Goal: Task Accomplishment & Management: Manage account settings

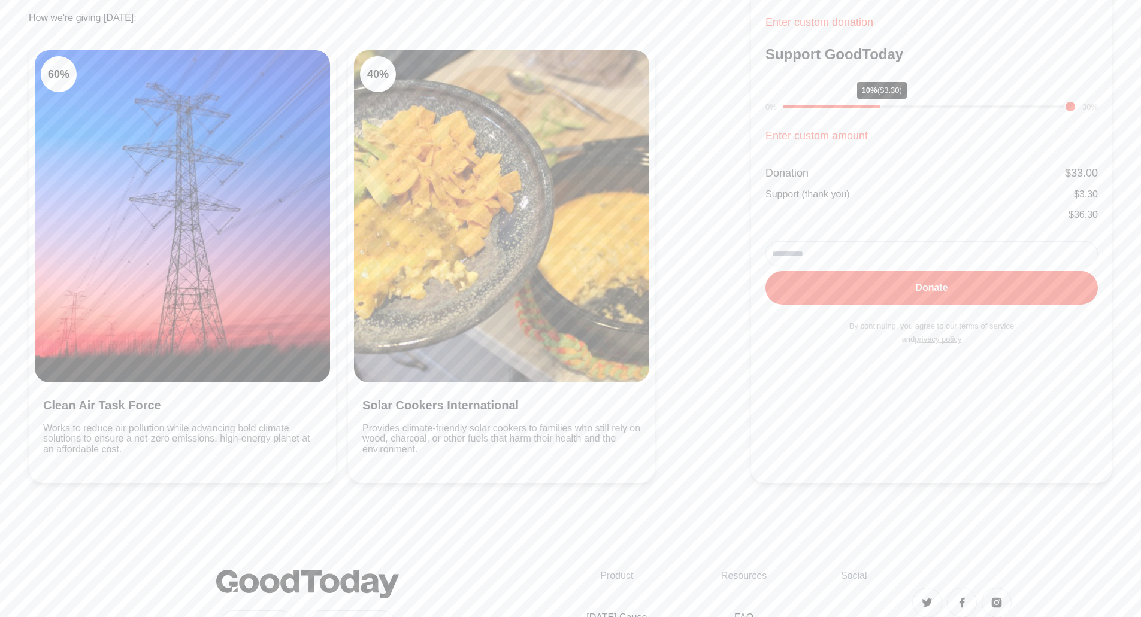
scroll to position [359, 0]
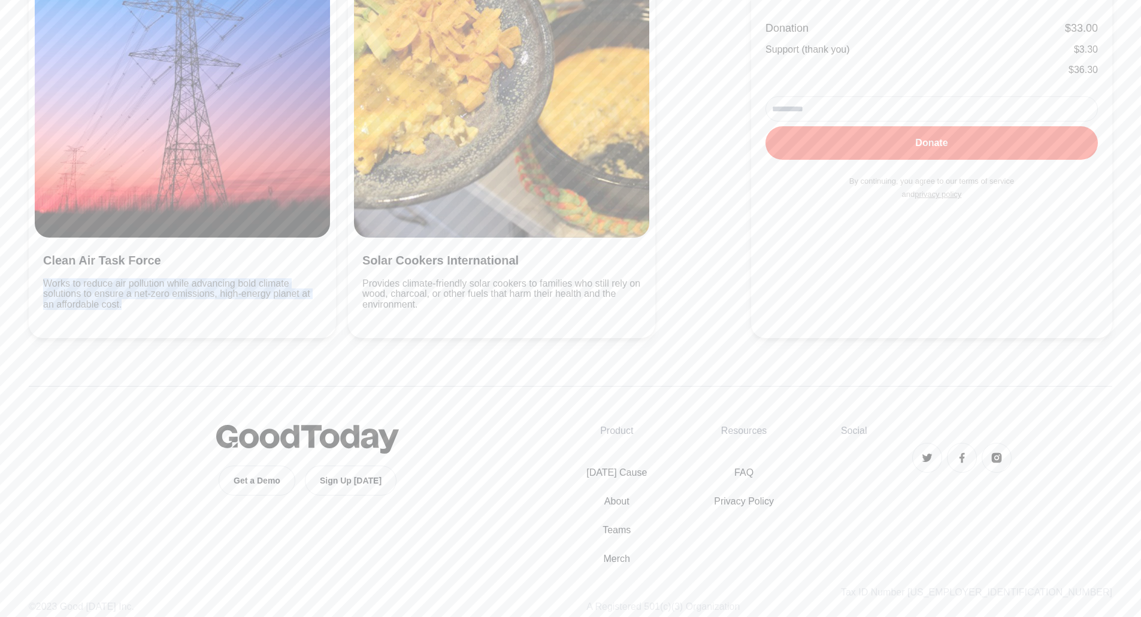
drag, startPoint x: 43, startPoint y: 287, endPoint x: 126, endPoint y: 311, distance: 86.8
click at [126, 311] on div "Clean Air Task Force Works to reduce air pollution while advancing bold climate…" at bounding box center [182, 285] width 295 height 95
drag, startPoint x: 138, startPoint y: 311, endPoint x: 34, endPoint y: 282, distance: 108.3
click at [34, 282] on div "60 % Clean Air Task Force Works to reduce air pollution while advancing bold cl…" at bounding box center [182, 118] width 307 height 439
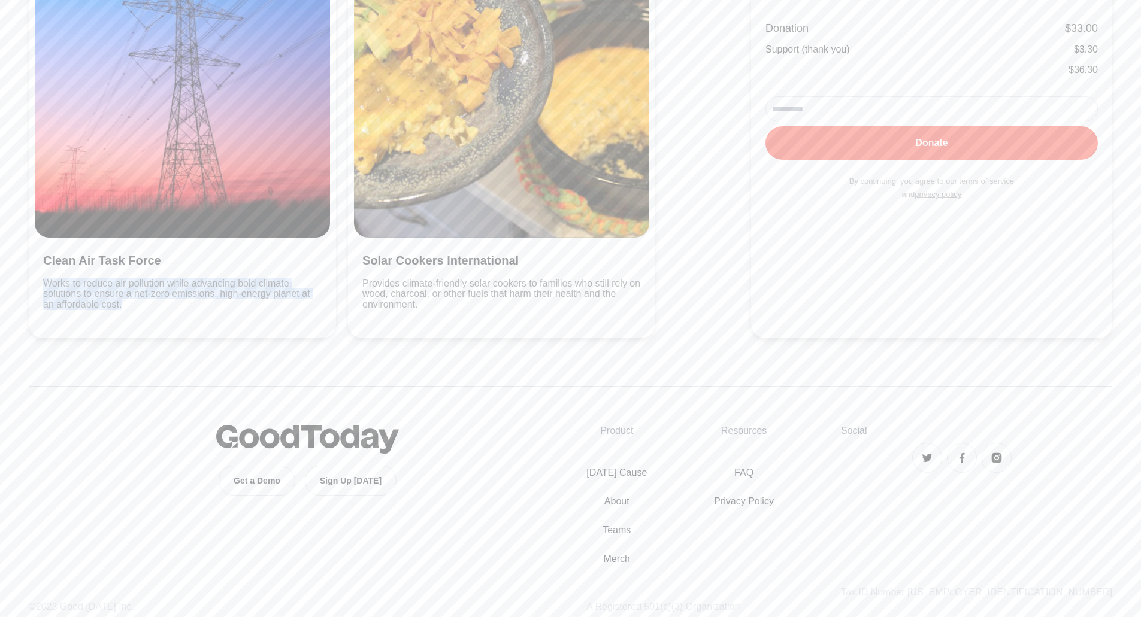
click at [34, 282] on div "60 % Clean Air Task Force Works to reduce air pollution while advancing bold cl…" at bounding box center [182, 118] width 307 height 439
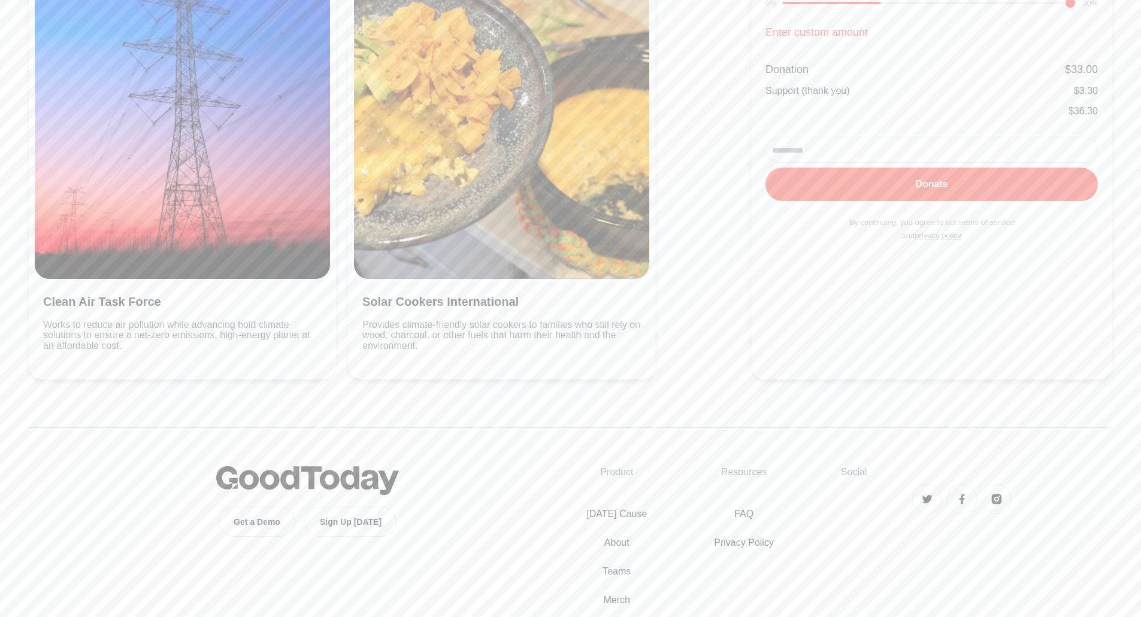
scroll to position [299, 0]
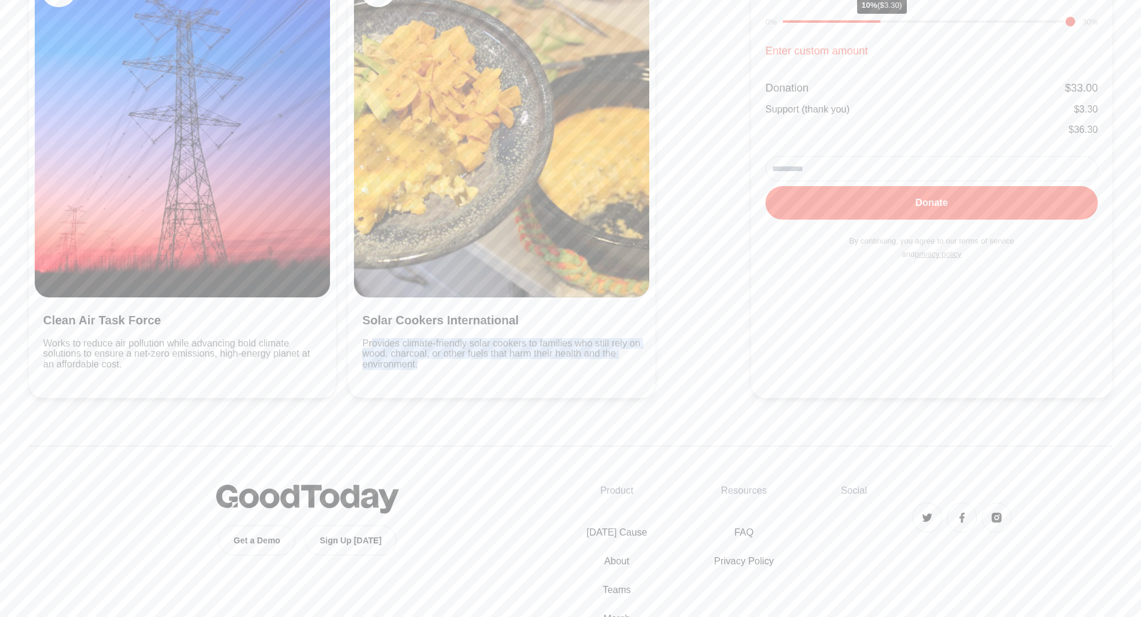
drag, startPoint x: 465, startPoint y: 377, endPoint x: 483, endPoint y: 383, distance: 19.5
click at [483, 383] on div "Solar Cookers International Provides climate-friendly solar cookers to families…" at bounding box center [501, 345] width 295 height 95
drag, startPoint x: 466, startPoint y: 368, endPoint x: 358, endPoint y: 346, distance: 110.6
click at [358, 346] on div "Solar Cookers International Provides climate-friendly solar cookers to families…" at bounding box center [501, 345] width 295 height 95
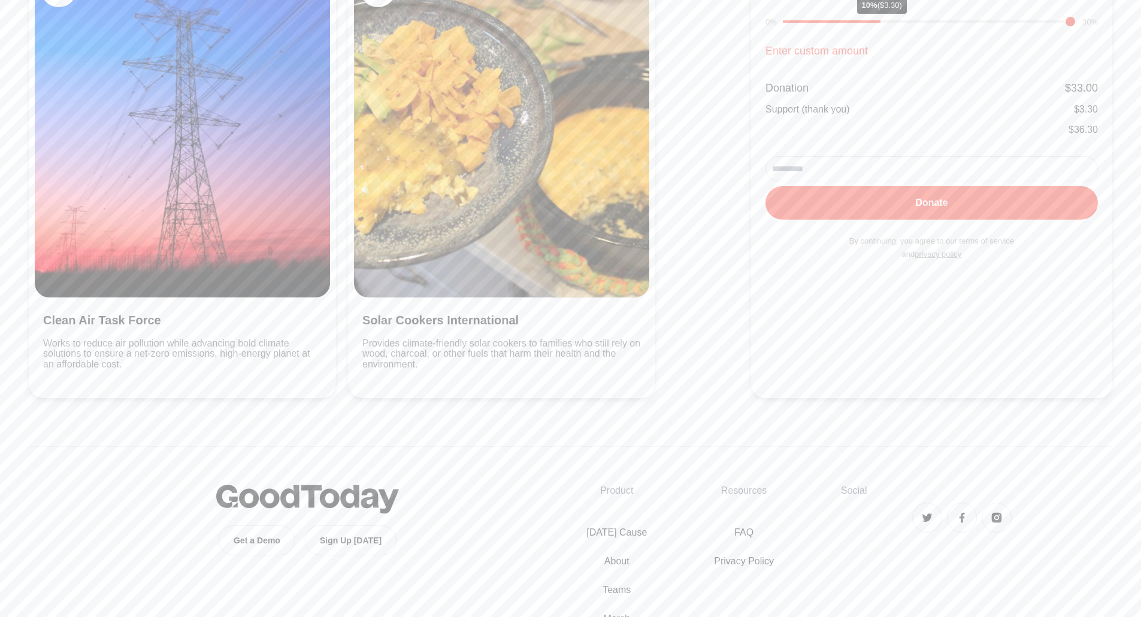
click at [294, 344] on p "Works to reduce air pollution while advancing bold climate solutions to ensure …" at bounding box center [182, 354] width 278 height 32
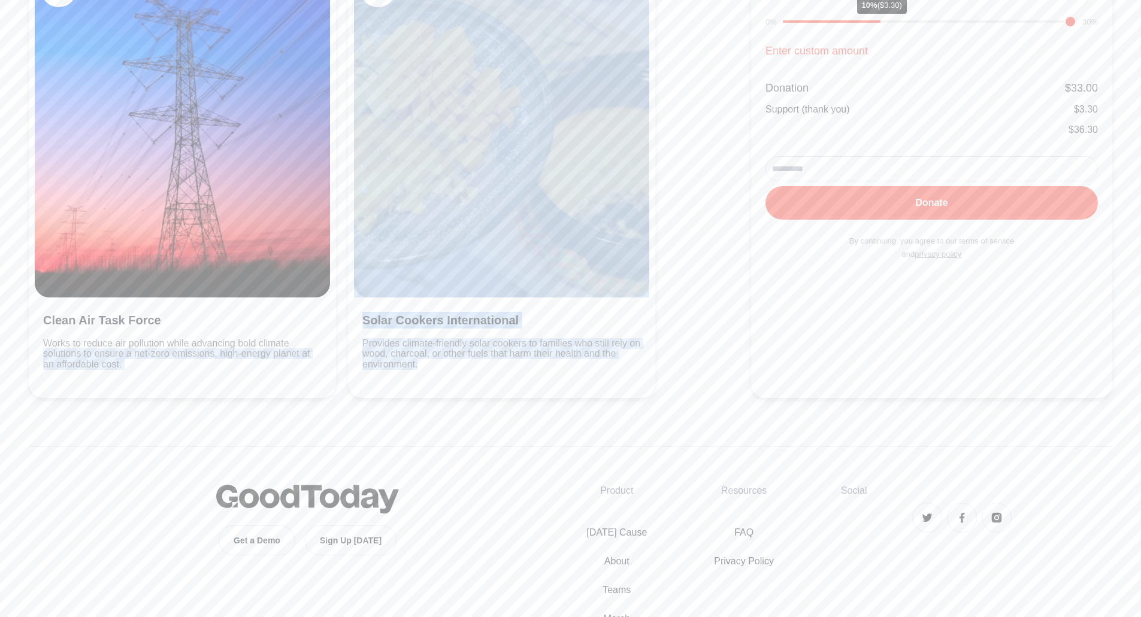
drag, startPoint x: 465, startPoint y: 371, endPoint x: 329, endPoint y: 342, distance: 138.4
click at [337, 342] on div "60 % Clean Air Task Force Works to reduce air pollution while advancing bold cl…" at bounding box center [390, 178] width 722 height 439
click at [328, 343] on div "Clean Air Task Force Works to reduce air pollution while advancing bold climate…" at bounding box center [182, 345] width 295 height 95
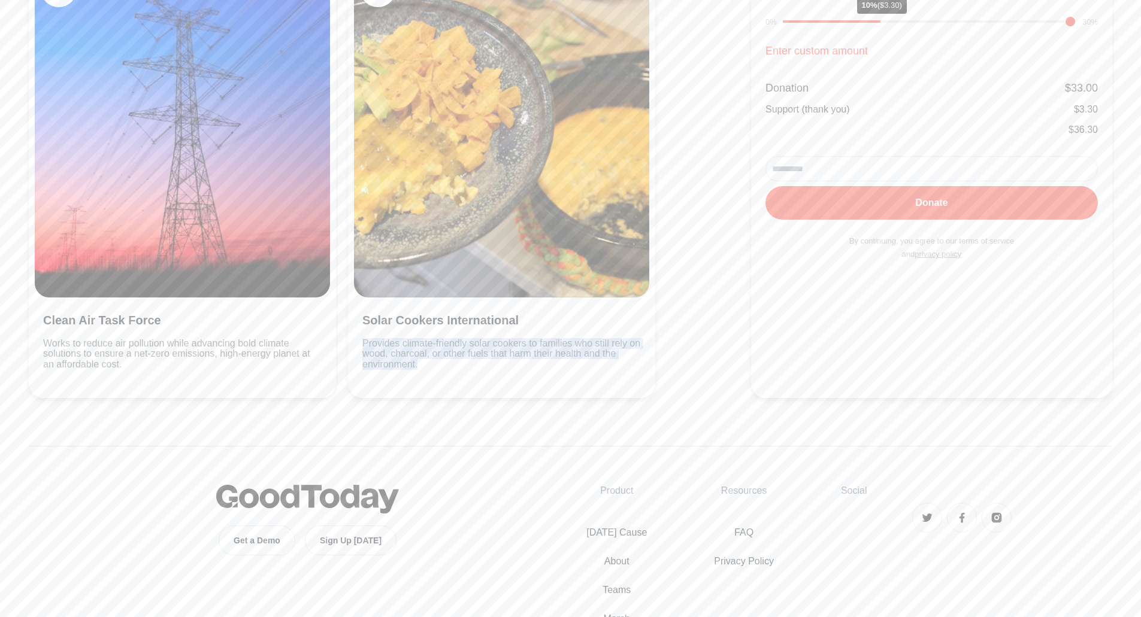
drag, startPoint x: 426, startPoint y: 365, endPoint x: 358, endPoint y: 340, distance: 73.0
click at [358, 340] on div "Solar Cookers International Provides climate-friendly solar cookers to families…" at bounding box center [501, 345] width 295 height 95
click at [354, 340] on div "Solar Cookers International Provides climate-friendly solar cookers to families…" at bounding box center [501, 345] width 295 height 95
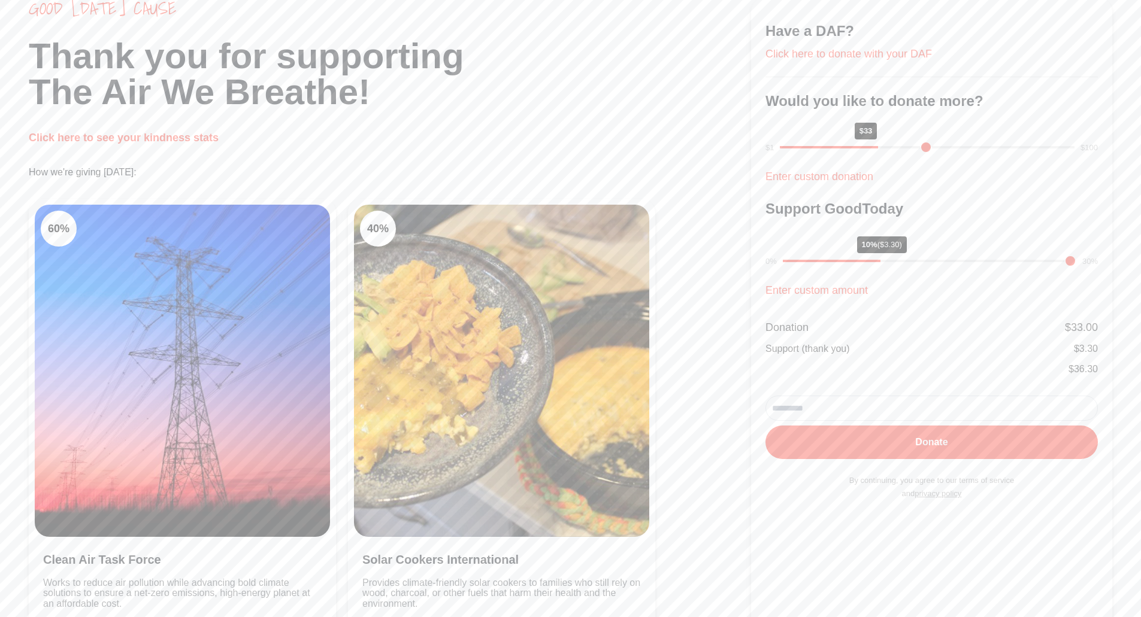
scroll to position [0, 0]
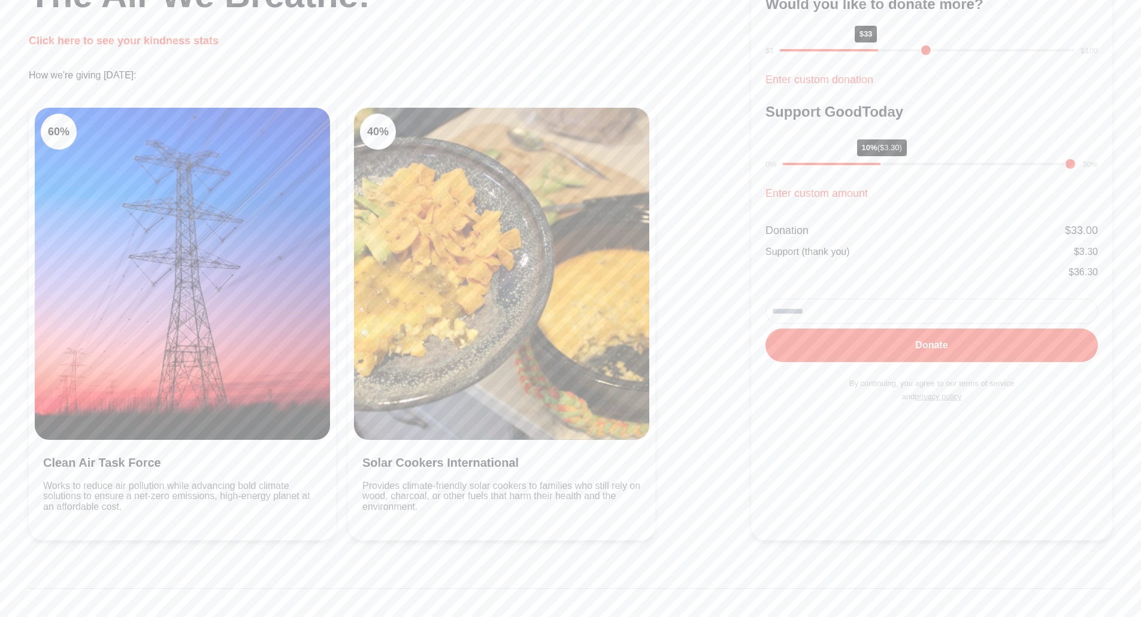
scroll to position [299, 0]
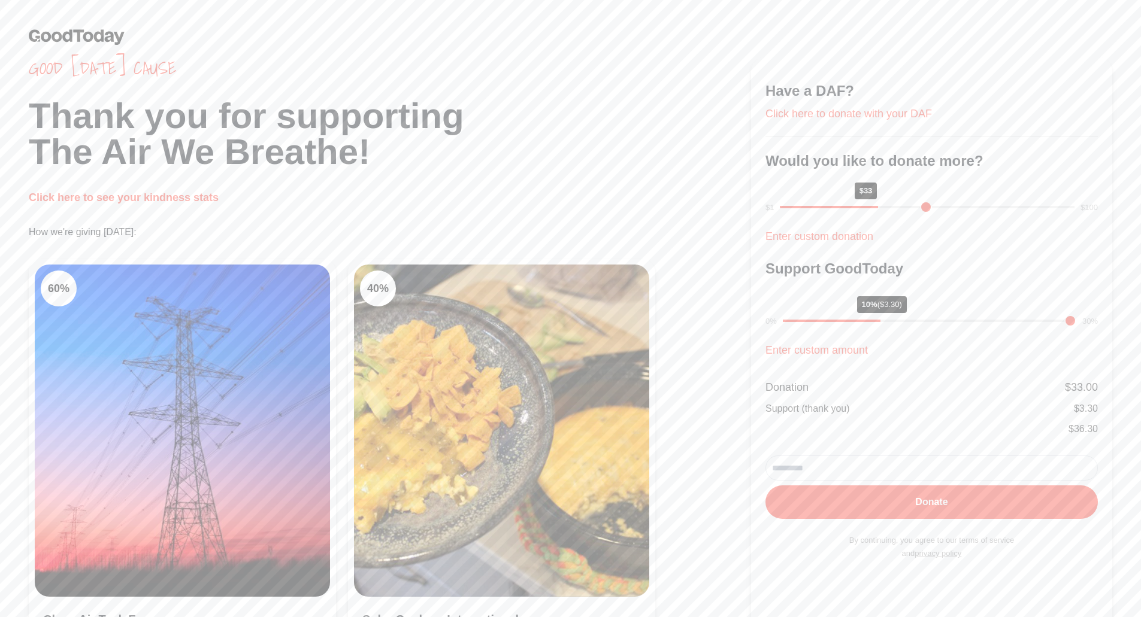
click at [479, 397] on img at bounding box center [501, 431] width 295 height 332
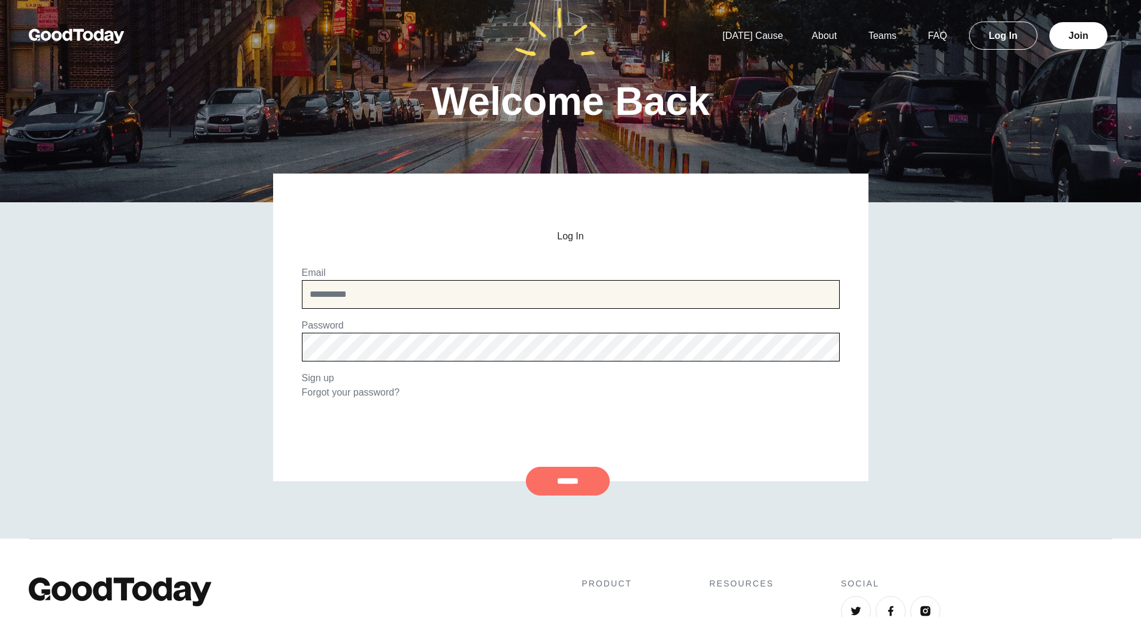
type input "**********"
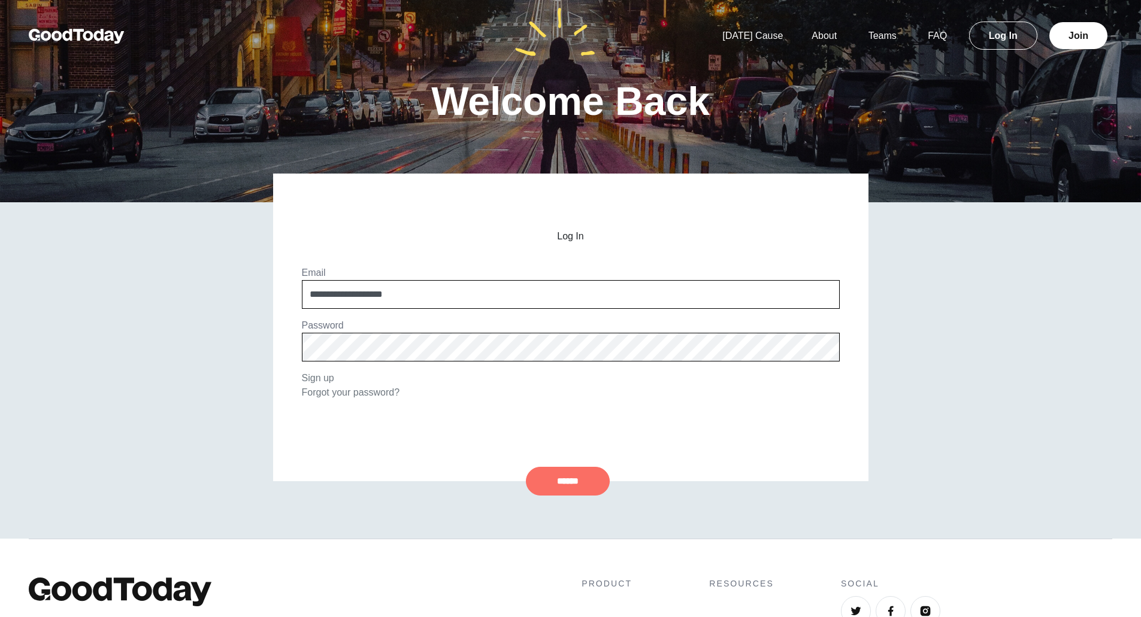
click at [601, 468] on input "******" at bounding box center [568, 481] width 84 height 29
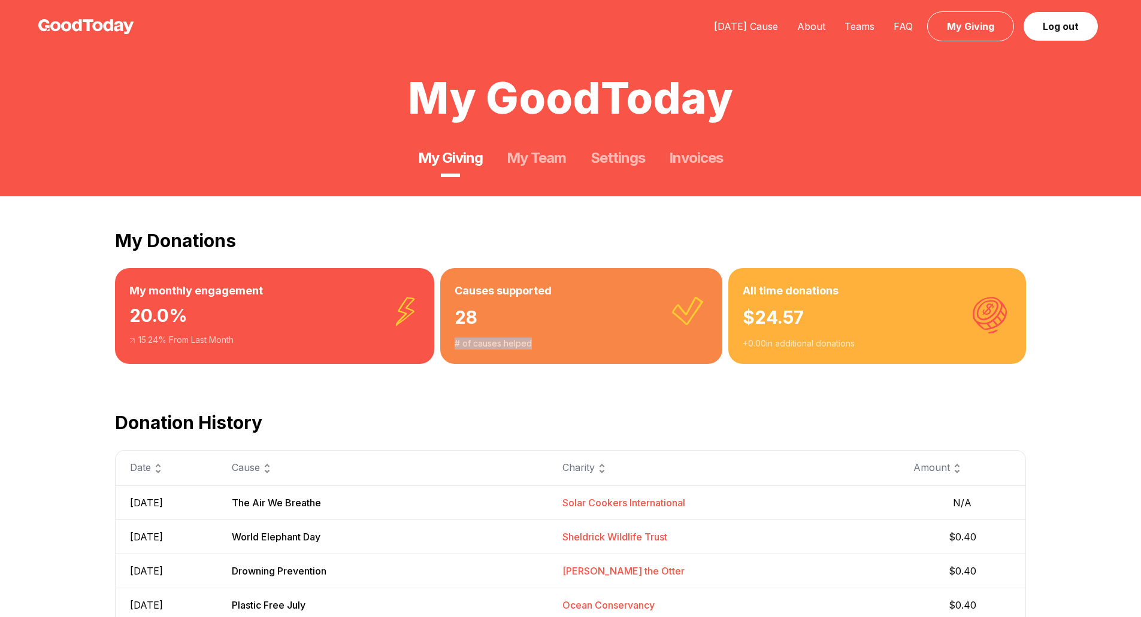
drag, startPoint x: 471, startPoint y: 304, endPoint x: 671, endPoint y: 379, distance: 212.8
click at [664, 356] on div "Causes supported 28 # of causes helped" at bounding box center [581, 316] width 283 height 96
drag, startPoint x: 747, startPoint y: 317, endPoint x: 866, endPoint y: 347, distance: 122.9
click at [866, 347] on div "All time donations $ 24.57 + 0.00 in additional donations" at bounding box center [877, 316] width 298 height 96
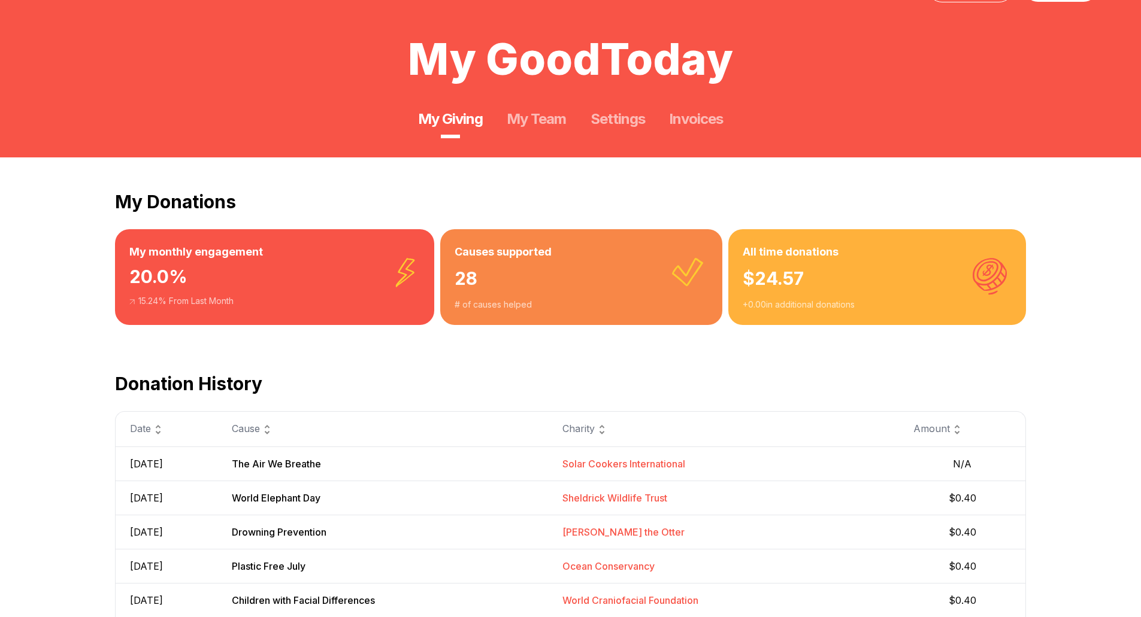
scroll to position [60, 0]
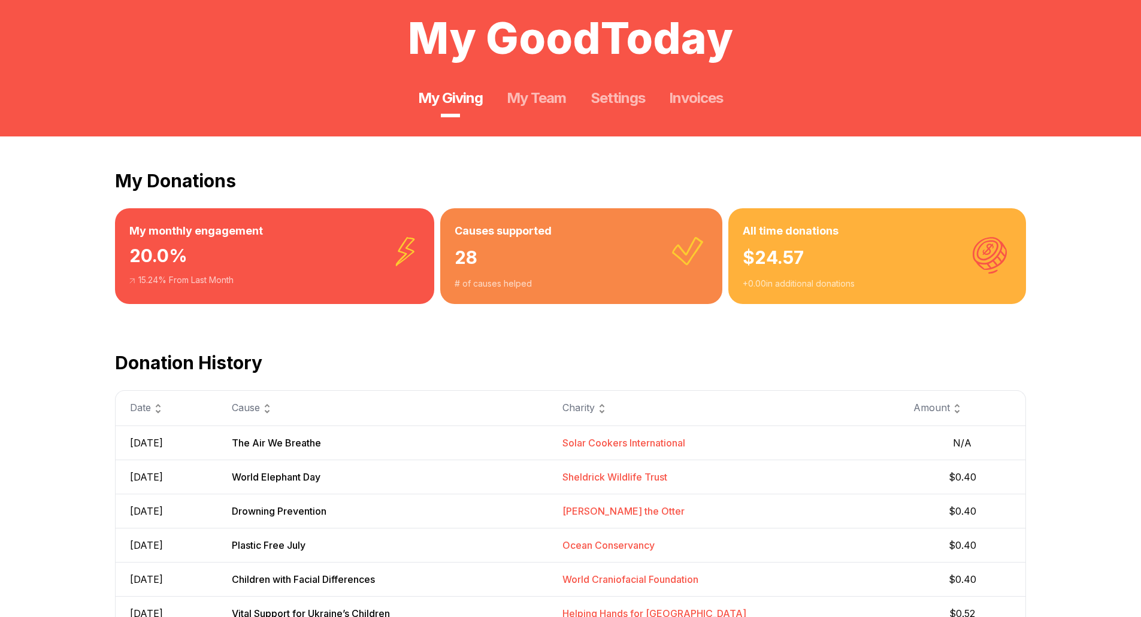
drag, startPoint x: 749, startPoint y: 279, endPoint x: 902, endPoint y: 285, distance: 153.4
click at [899, 279] on div "All time donations $ 24.57 + 0.00 in additional donations" at bounding box center [877, 256] width 298 height 96
drag, startPoint x: 894, startPoint y: 334, endPoint x: 892, endPoint y: 346, distance: 11.5
click at [893, 337] on div "Donation History Date Cause Charity Amount Sep 5, 2025 The Air We Breathe Solar…" at bounding box center [570, 579] width 911 height 550
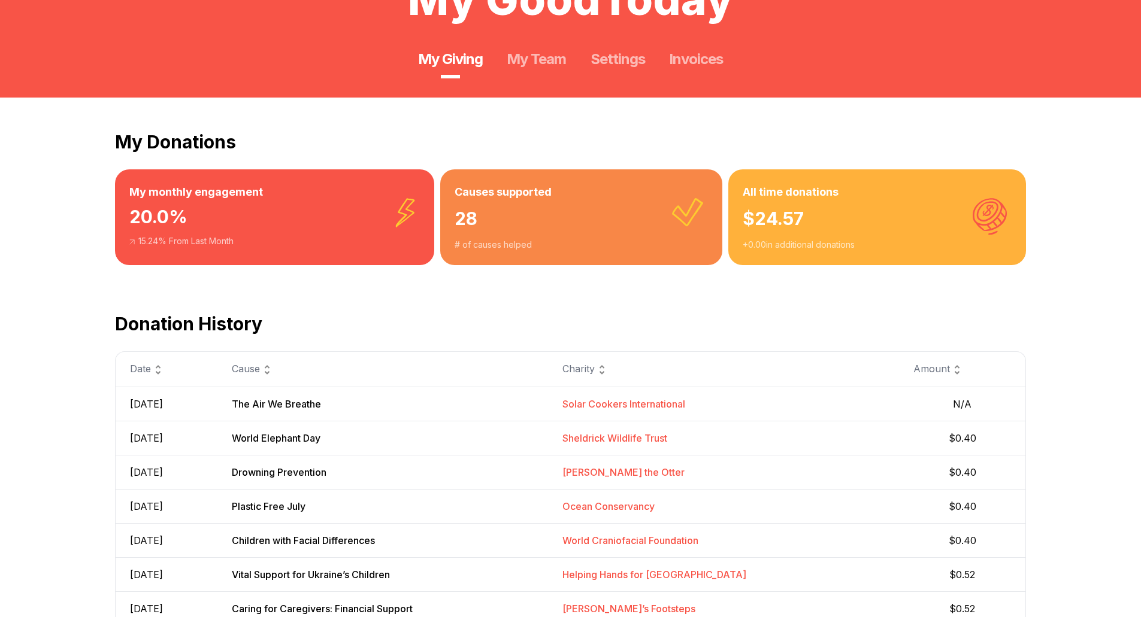
scroll to position [120, 0]
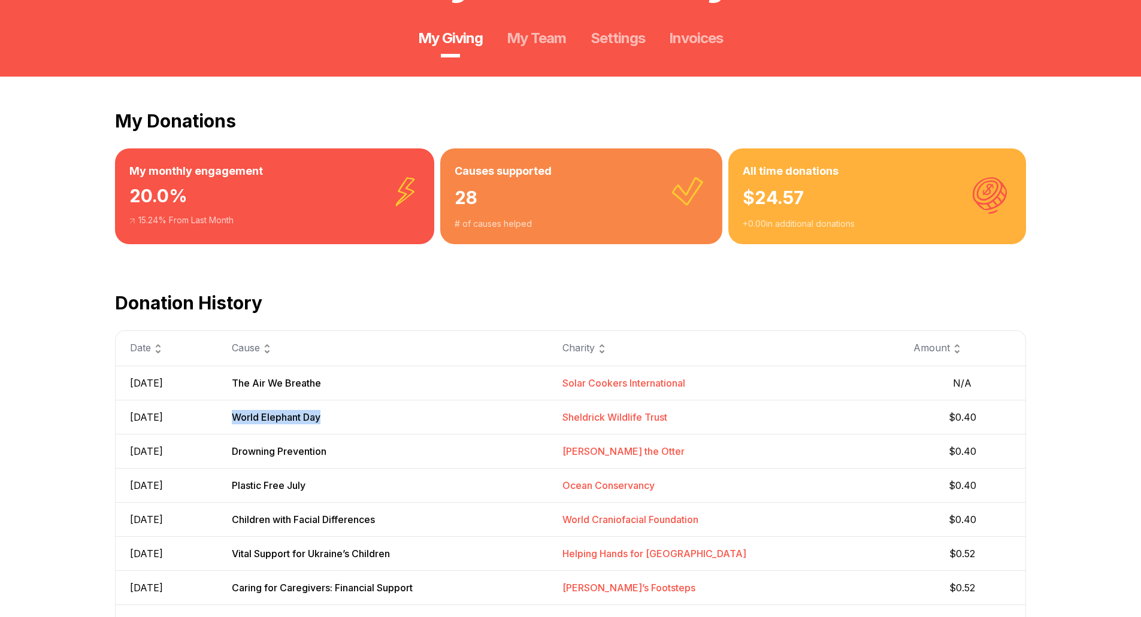
drag, startPoint x: 280, startPoint y: 422, endPoint x: 408, endPoint y: 424, distance: 128.2
click at [408, 424] on td "World Elephant Day" at bounding box center [382, 417] width 331 height 34
drag, startPoint x: 589, startPoint y: 389, endPoint x: 828, endPoint y: 380, distance: 239.1
click at [821, 380] on tr "Sep 5, 2025 The Air We Breathe Solar Cookers International N/A" at bounding box center [570, 383] width 911 height 34
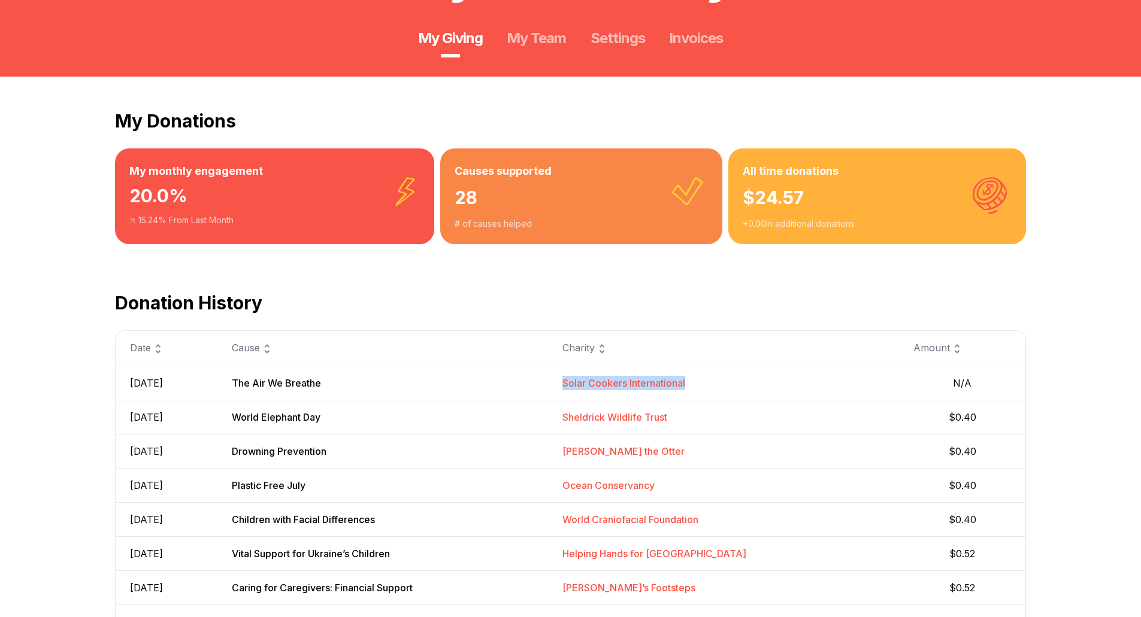
click at [891, 373] on td "Solar Cookers International" at bounding box center [723, 383] width 351 height 34
drag, startPoint x: 983, startPoint y: 390, endPoint x: 486, endPoint y: 385, distance: 497.7
click at [550, 385] on tr "Sep 5, 2025 The Air We Breathe Solar Cookers International N/A" at bounding box center [570, 383] width 911 height 34
click at [486, 385] on td "The Air We Breathe" at bounding box center [382, 383] width 331 height 34
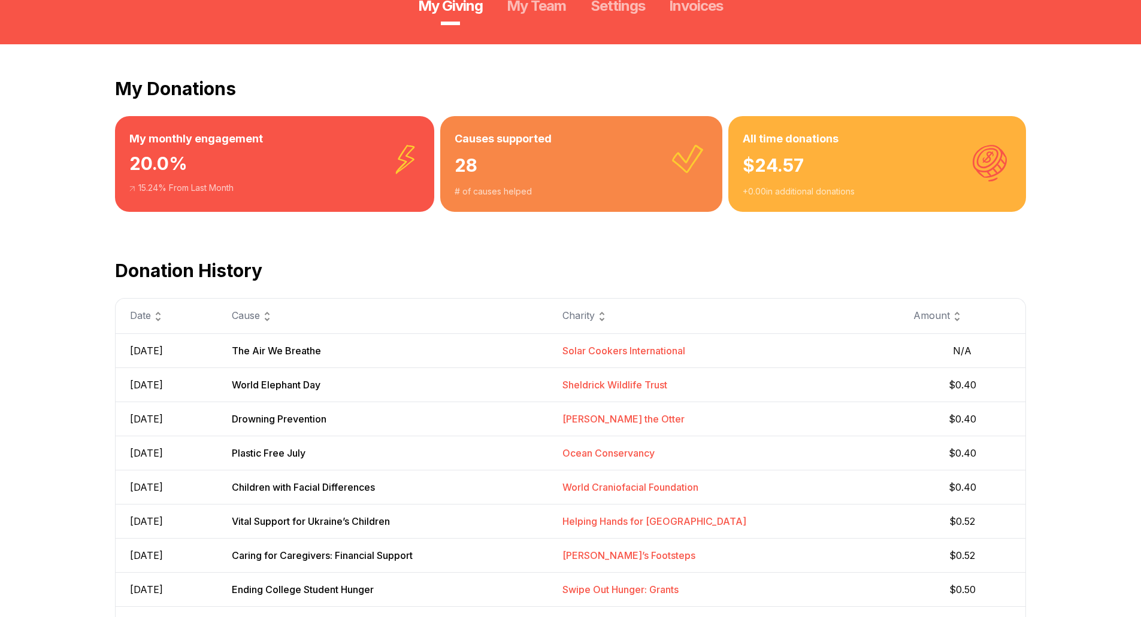
scroll to position [180, 0]
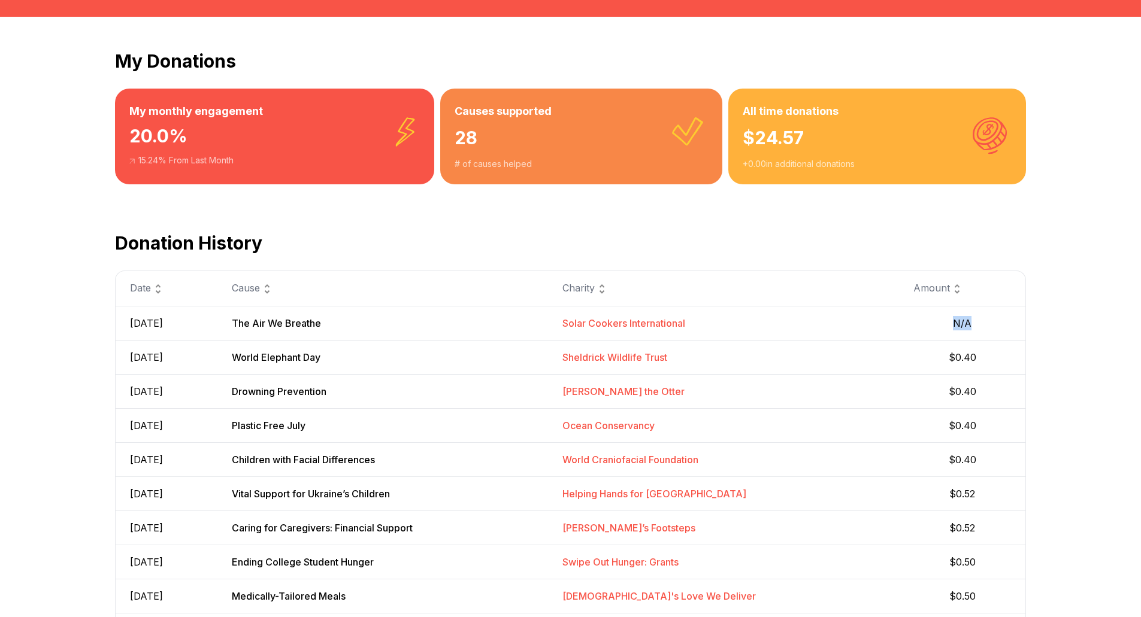
drag, startPoint x: 974, startPoint y: 313, endPoint x: 931, endPoint y: 323, distance: 43.7
click at [931, 323] on td "N/A" at bounding box center [962, 323] width 127 height 34
drag, startPoint x: 892, startPoint y: 328, endPoint x: 741, endPoint y: 328, distance: 150.3
click at [887, 328] on td "Solar Cookers International" at bounding box center [723, 323] width 351 height 34
click at [652, 328] on span "Solar Cookers International" at bounding box center [623, 323] width 123 height 12
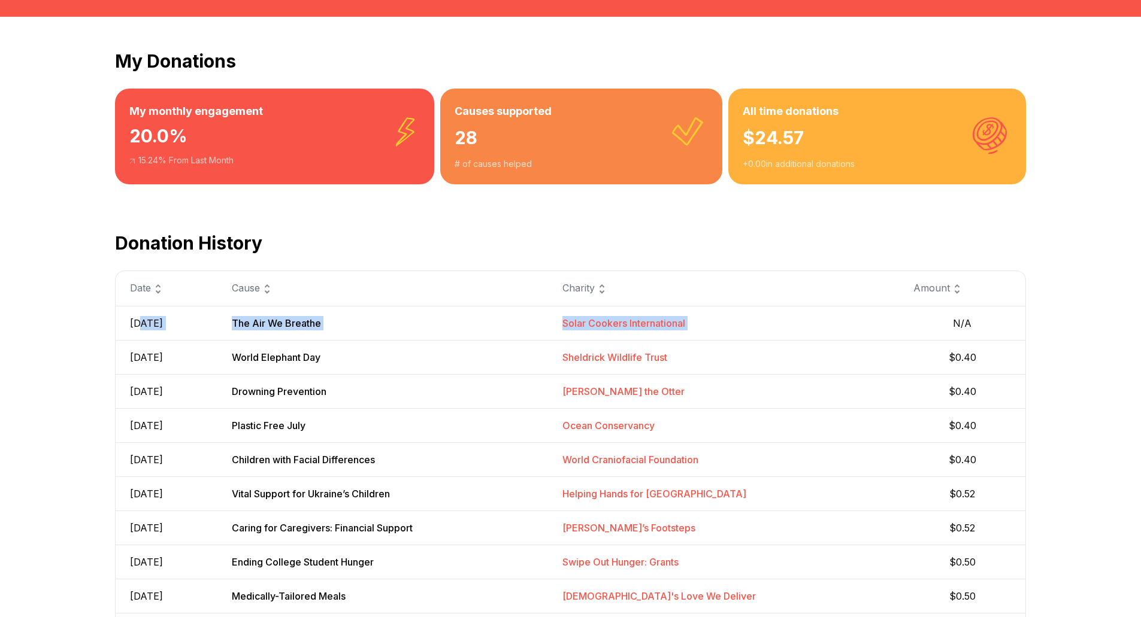
drag, startPoint x: 144, startPoint y: 320, endPoint x: 917, endPoint y: 330, distance: 772.6
click at [917, 330] on tr "Sep 5, 2025 The Air We Breathe Solar Cookers International N/A" at bounding box center [570, 323] width 911 height 34
click at [913, 371] on td "$0.40" at bounding box center [962, 357] width 127 height 34
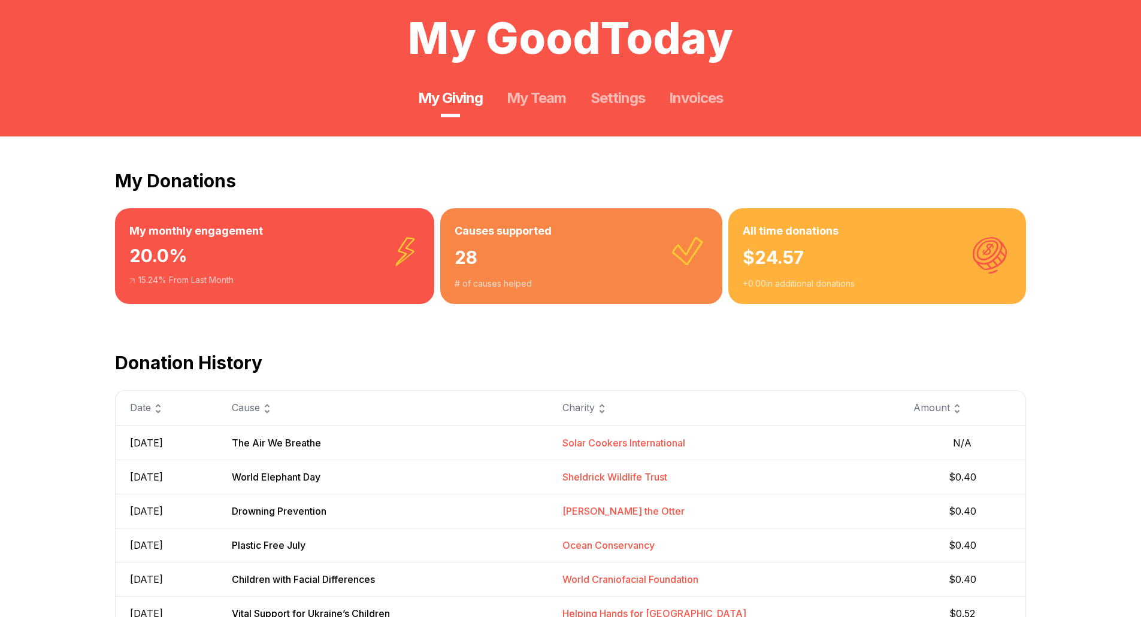
scroll to position [0, 0]
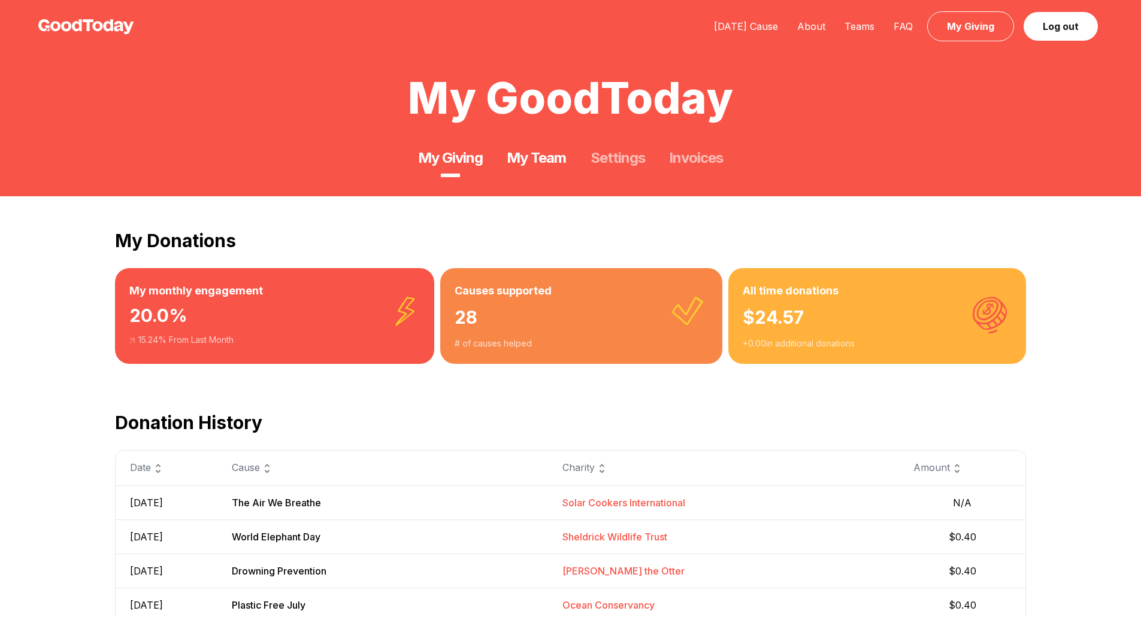
click at [532, 159] on link "My Team" at bounding box center [536, 158] width 59 height 19
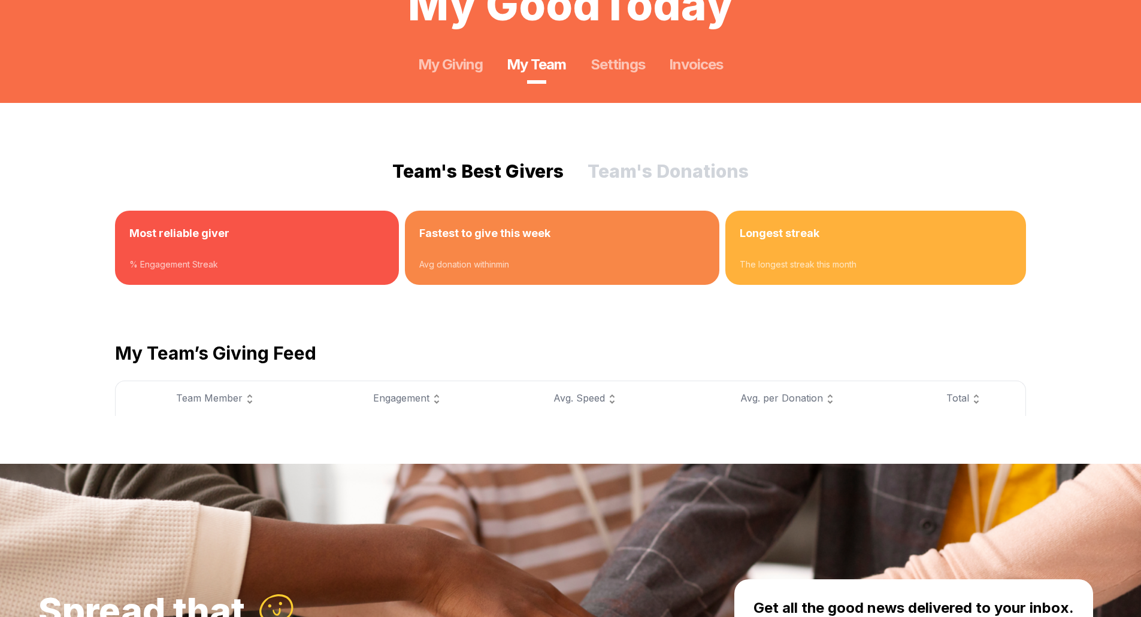
scroll to position [60, 0]
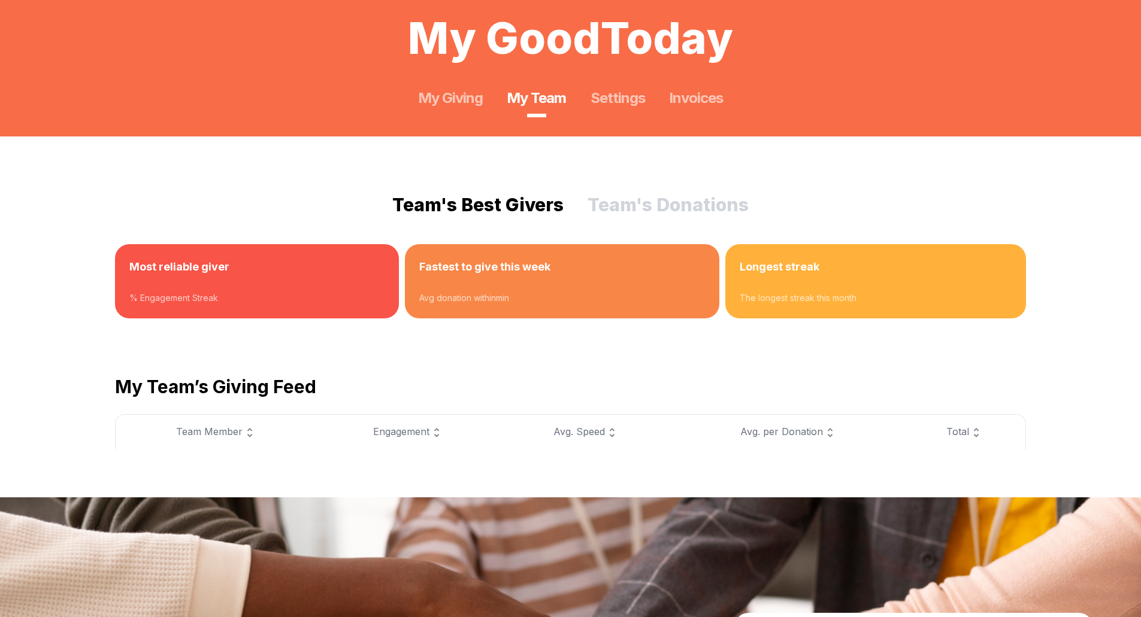
click at [189, 271] on h3 "Most reliable giver" at bounding box center [256, 267] width 255 height 17
click at [689, 201] on button "Team's Donations" at bounding box center [668, 205] width 161 height 22
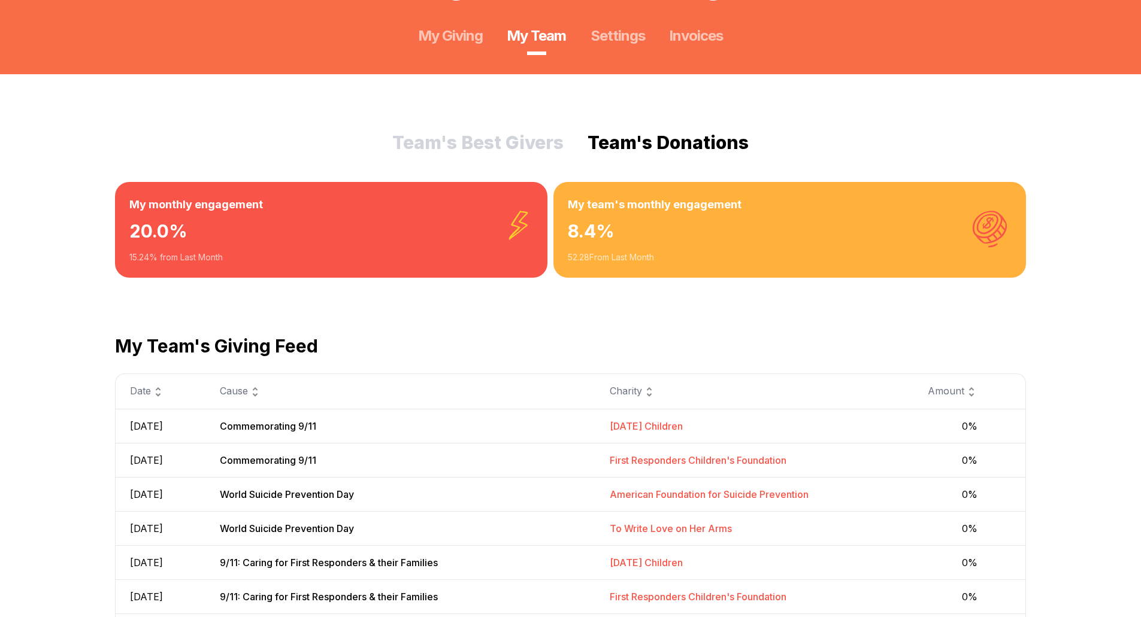
scroll to position [120, 0]
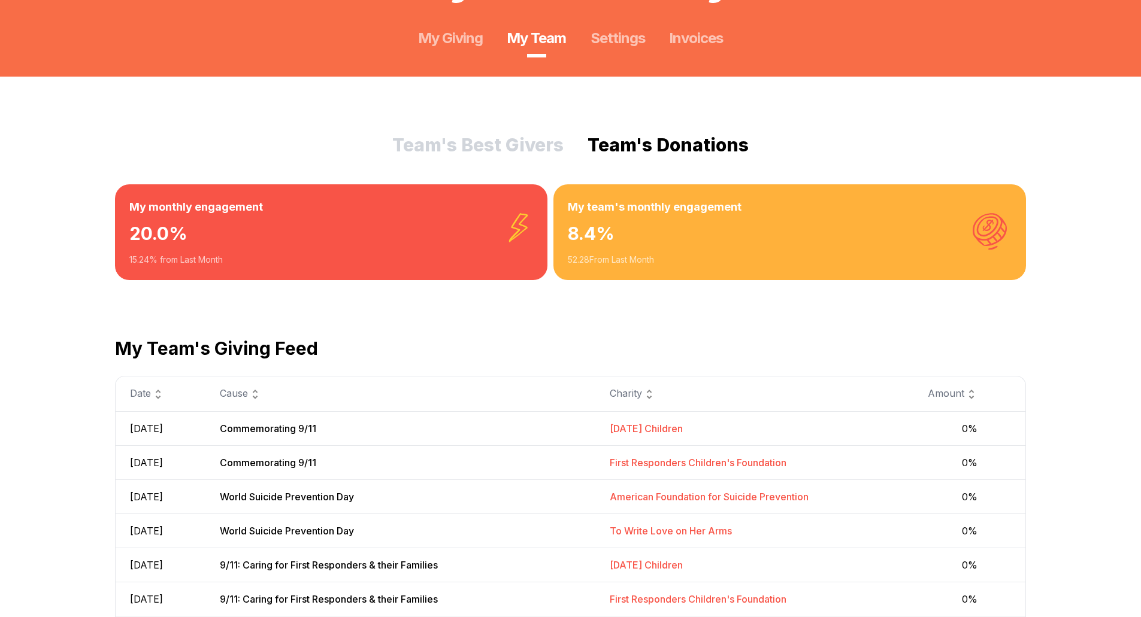
click at [476, 143] on button "Team's Best Givers" at bounding box center [477, 145] width 171 height 22
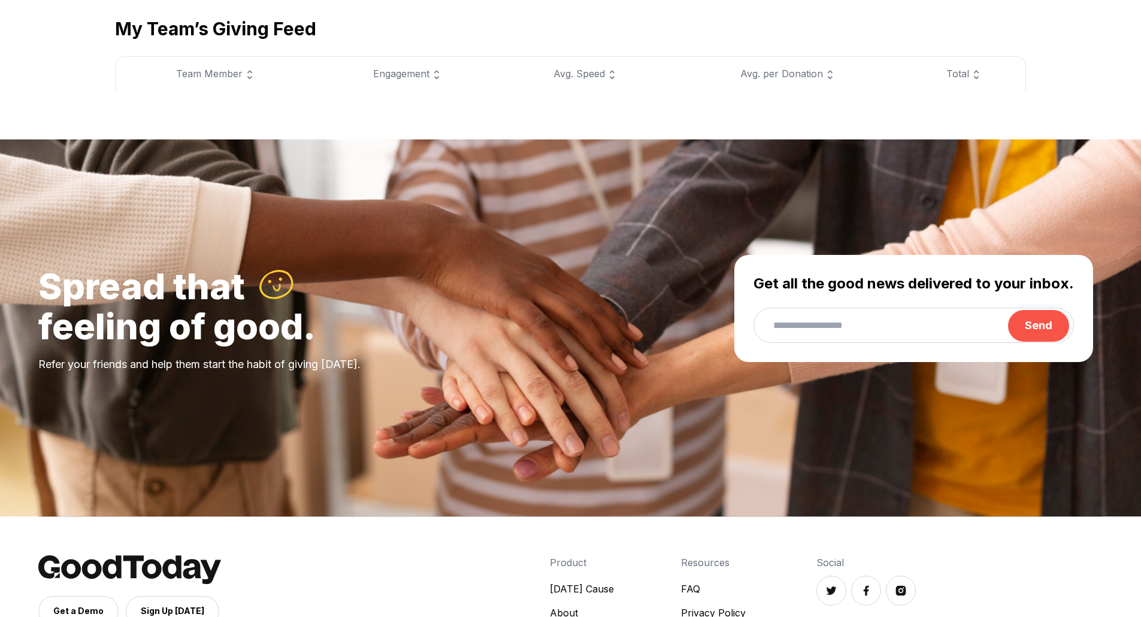
scroll to position [419, 0]
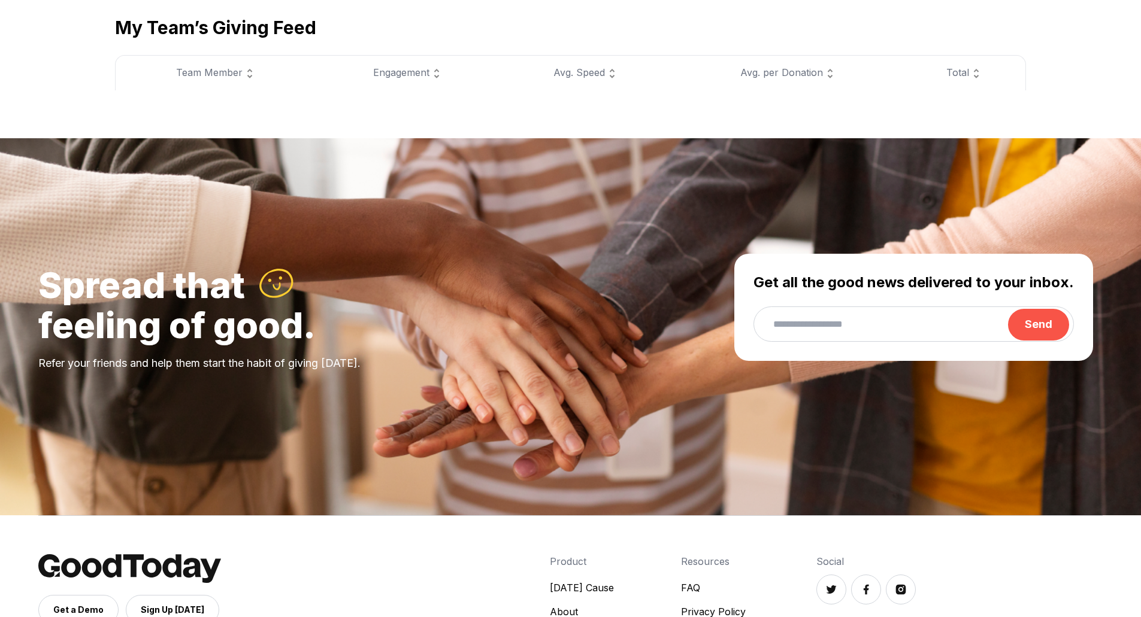
click at [240, 74] on div "Team Member" at bounding box center [216, 73] width 173 height 16
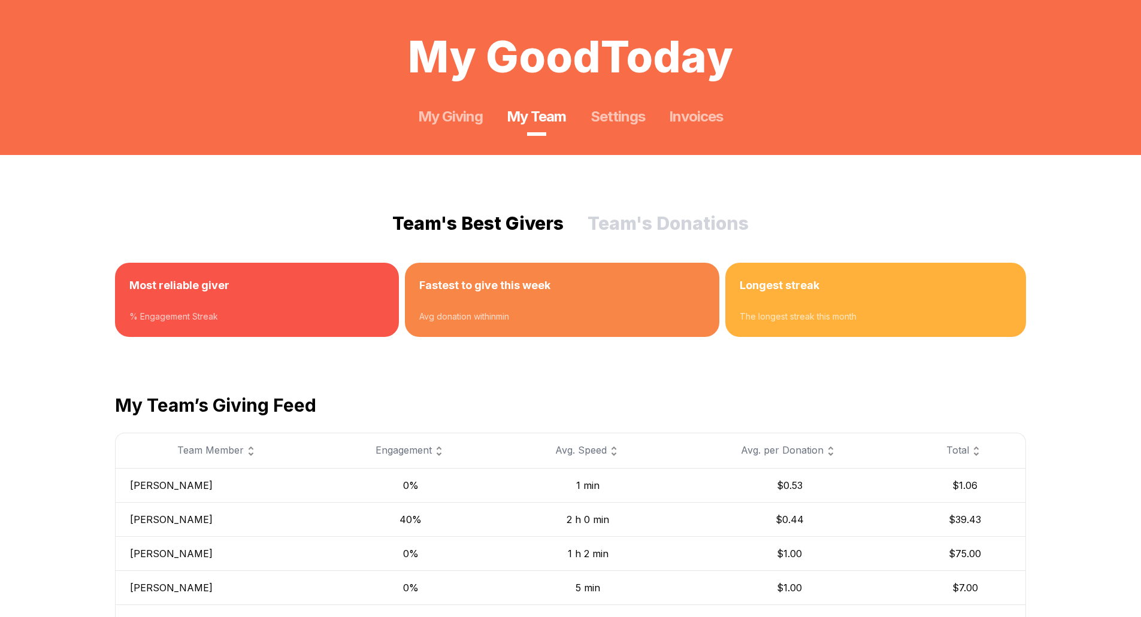
scroll to position [0, 0]
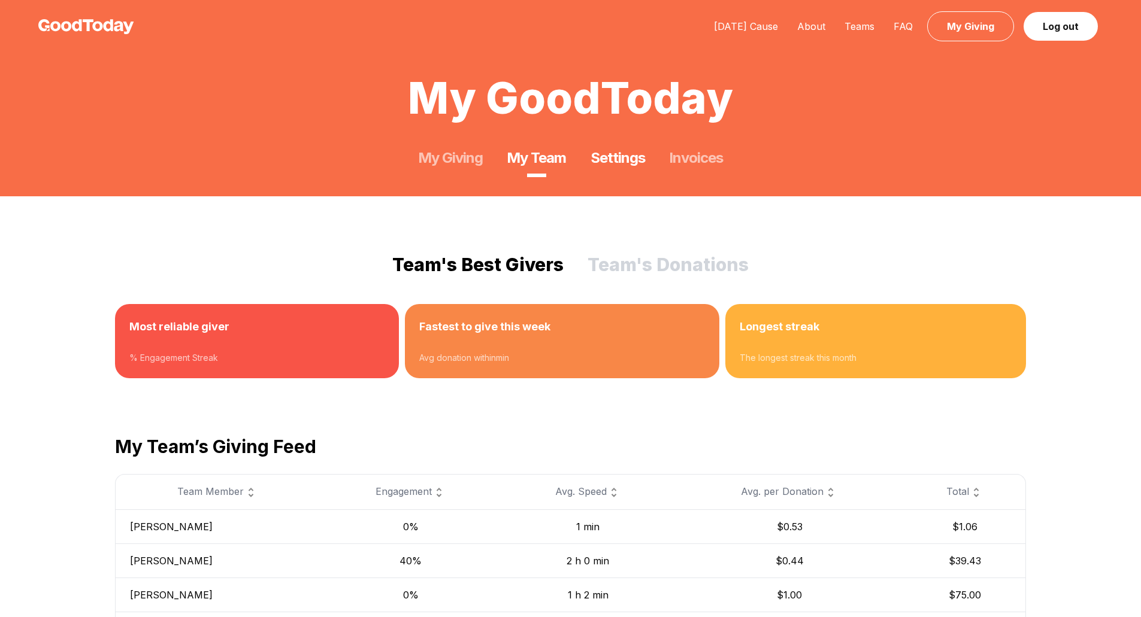
click at [612, 154] on link "Settings" at bounding box center [618, 158] width 54 height 19
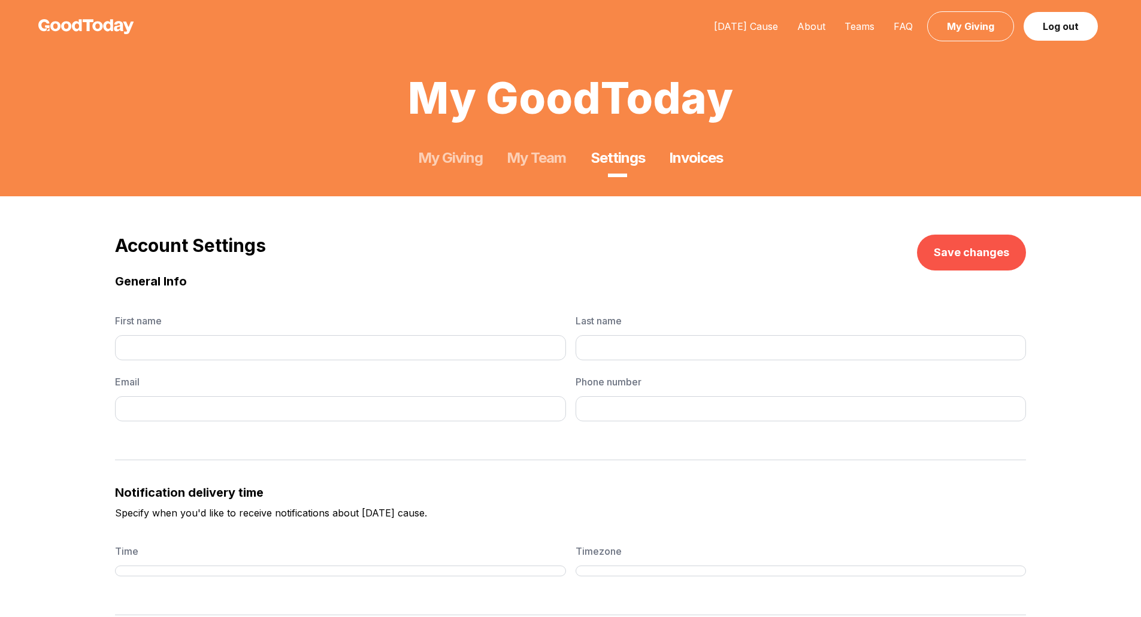
type input "*****"
type input "**********"
click at [708, 161] on link "Invoices" at bounding box center [696, 158] width 54 height 19
